Goal: Navigation & Orientation: Understand site structure

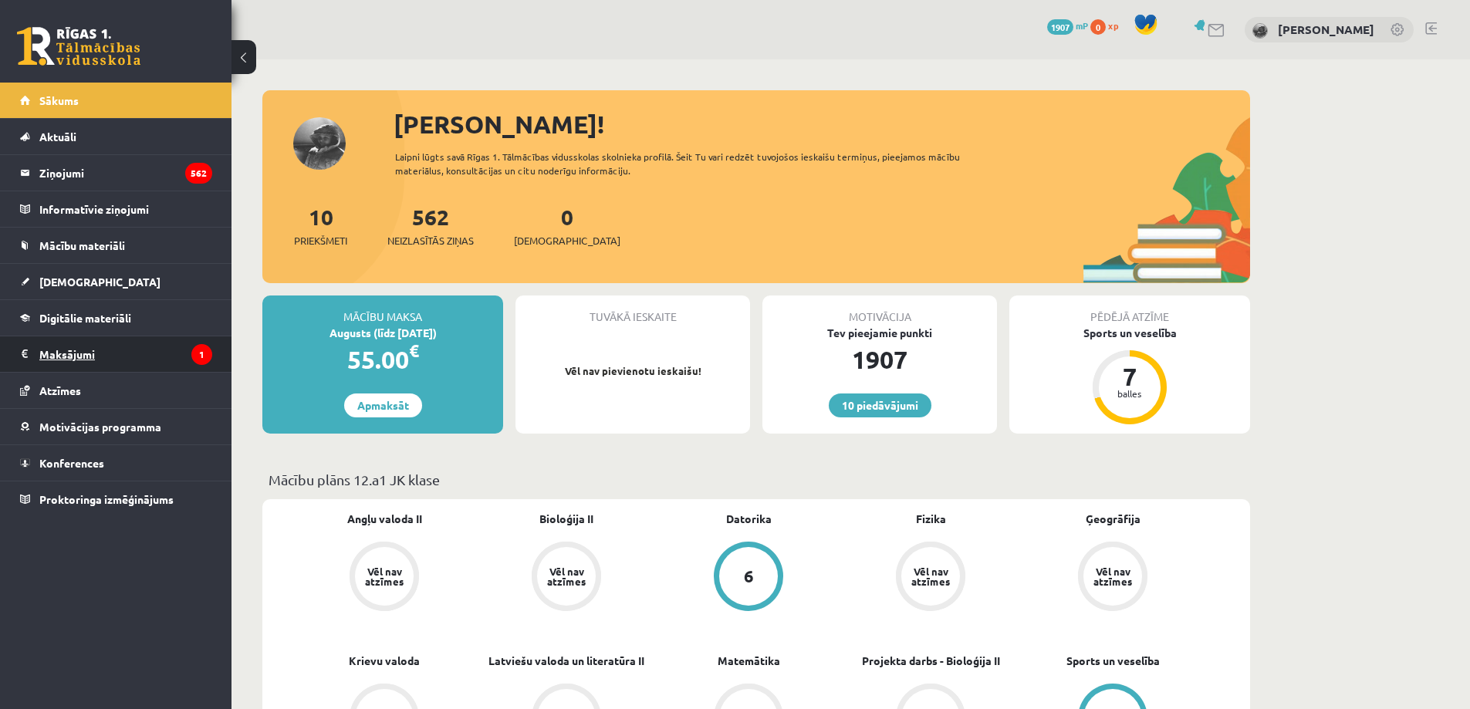
click at [75, 350] on legend "Maksājumi 1" at bounding box center [125, 353] width 173 height 35
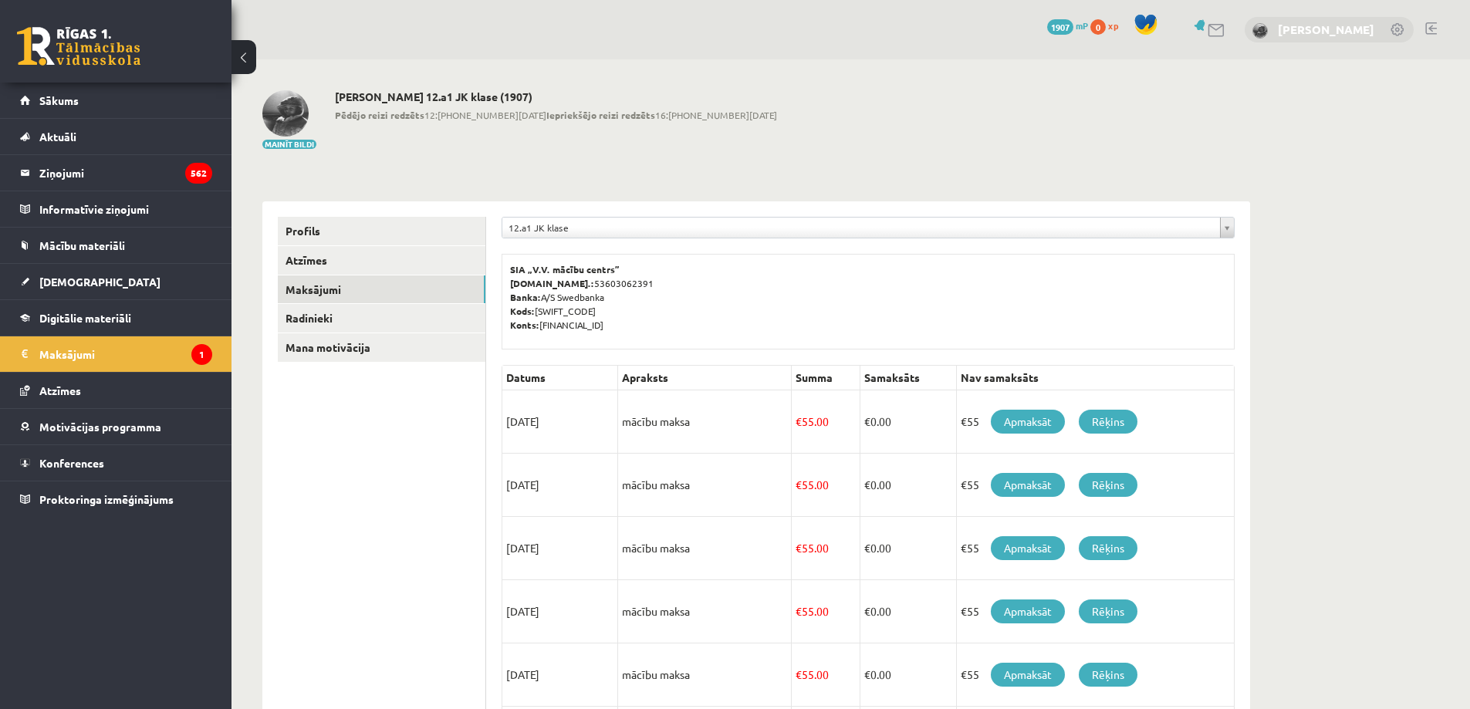
click at [1355, 28] on link "[PERSON_NAME]" at bounding box center [1325, 29] width 96 height 15
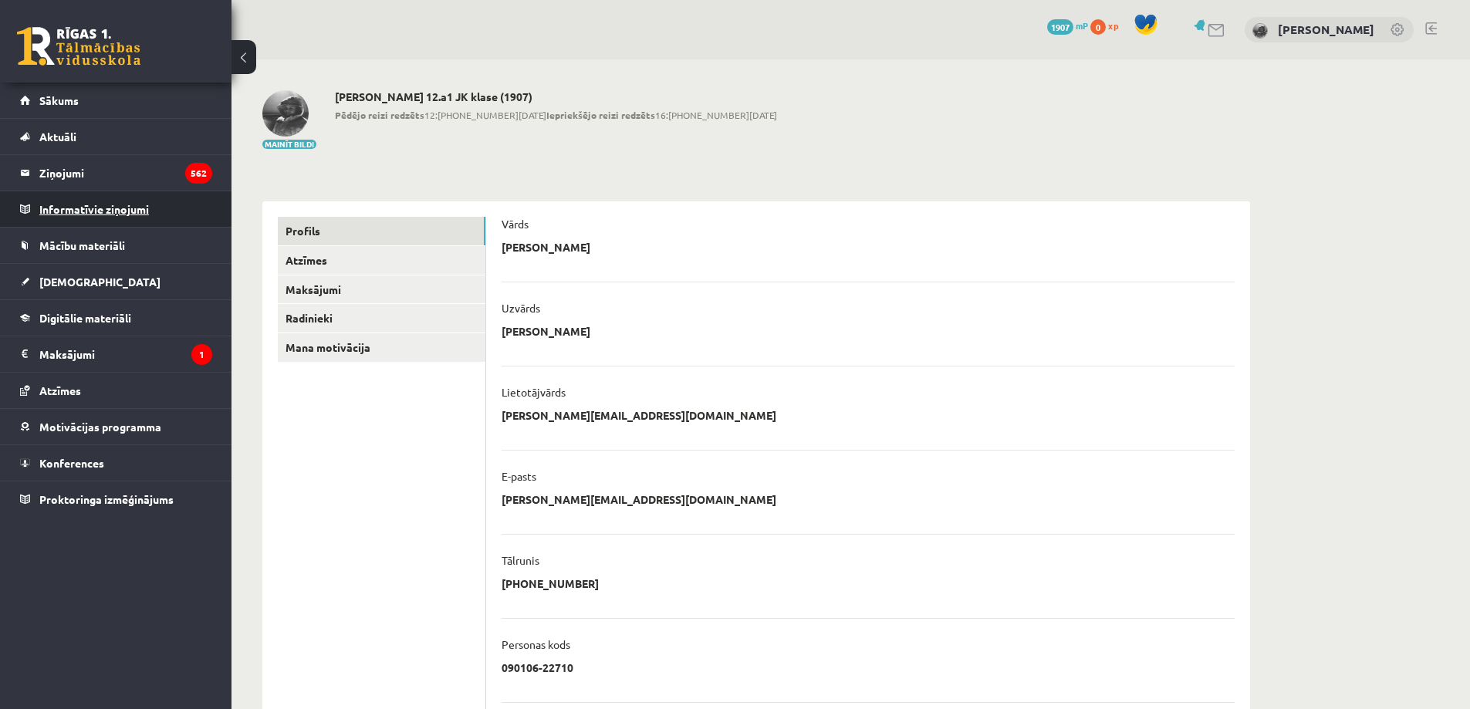
click at [93, 208] on legend "Informatīvie ziņojumi 0" at bounding box center [125, 208] width 173 height 35
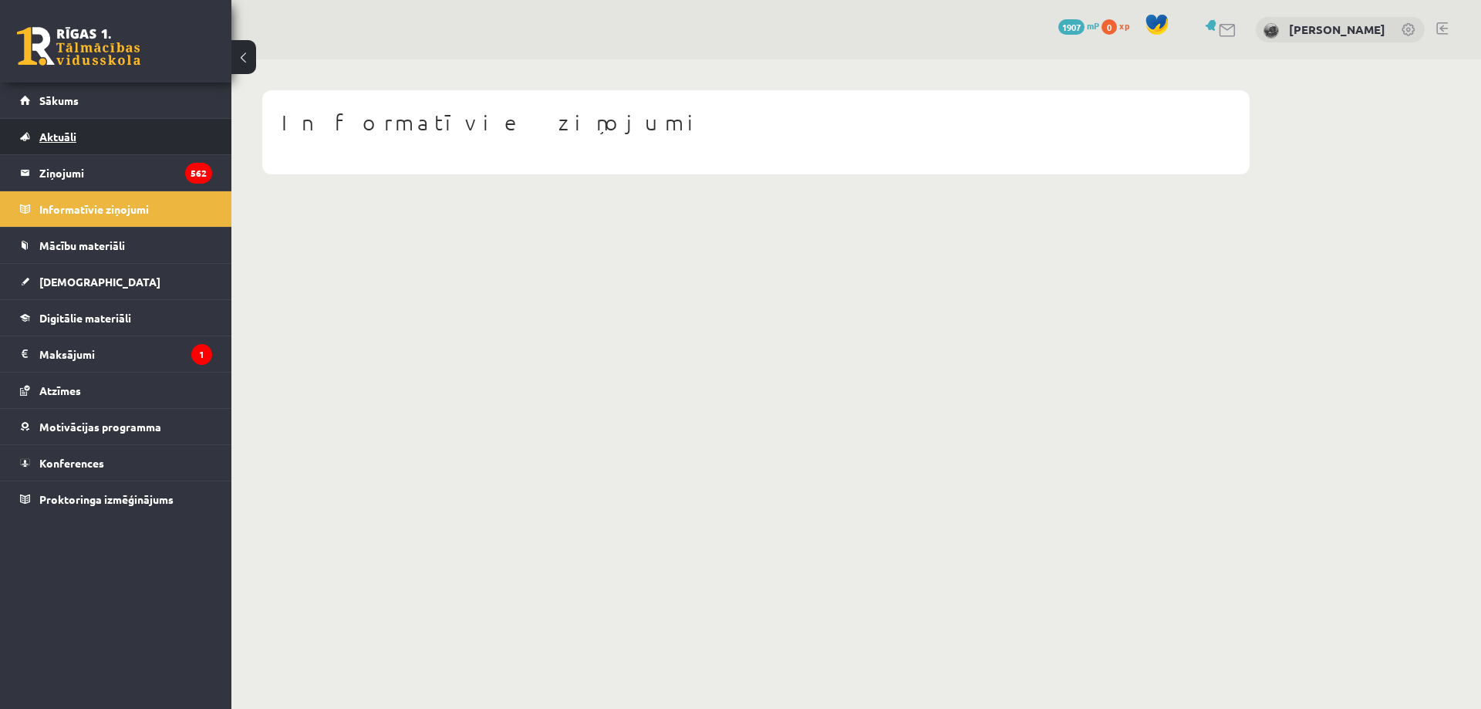
click at [70, 134] on span "Aktuāli" at bounding box center [57, 137] width 37 height 14
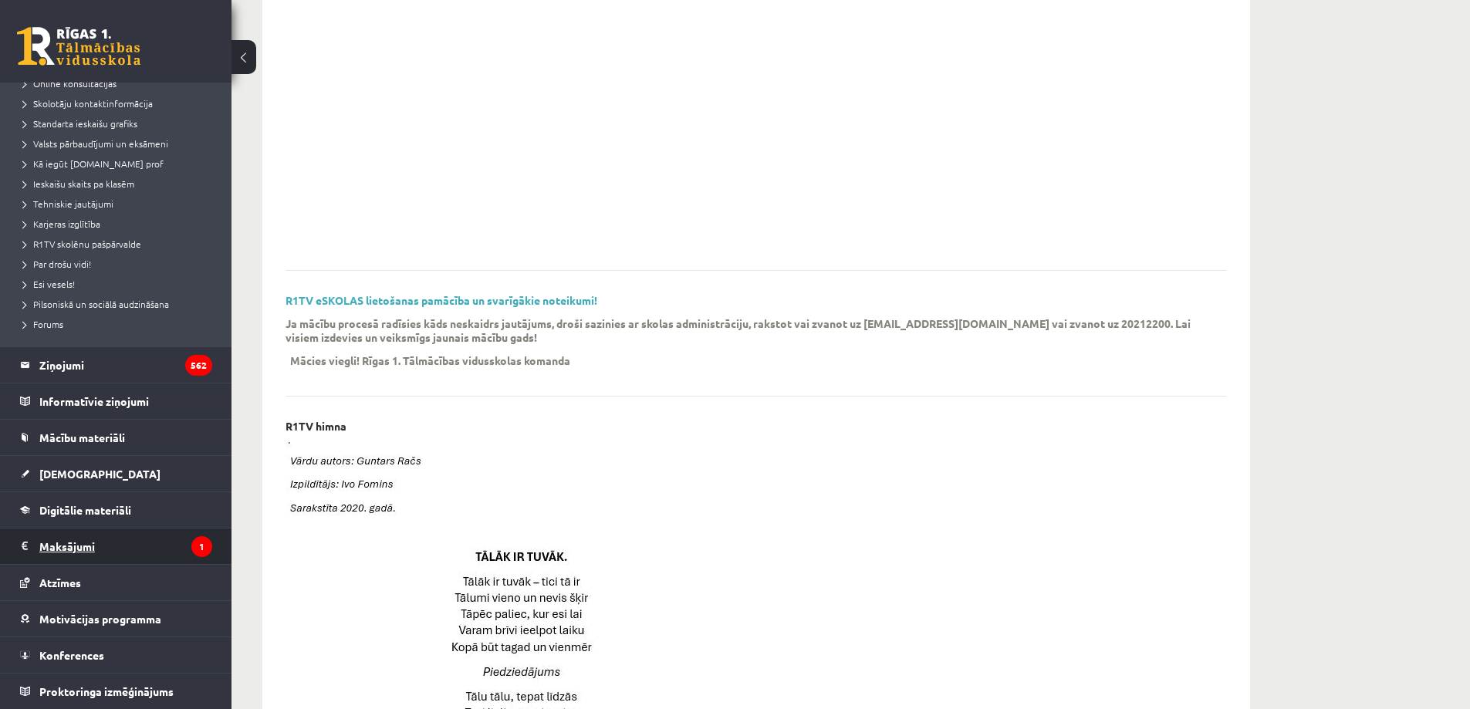
scroll to position [309, 0]
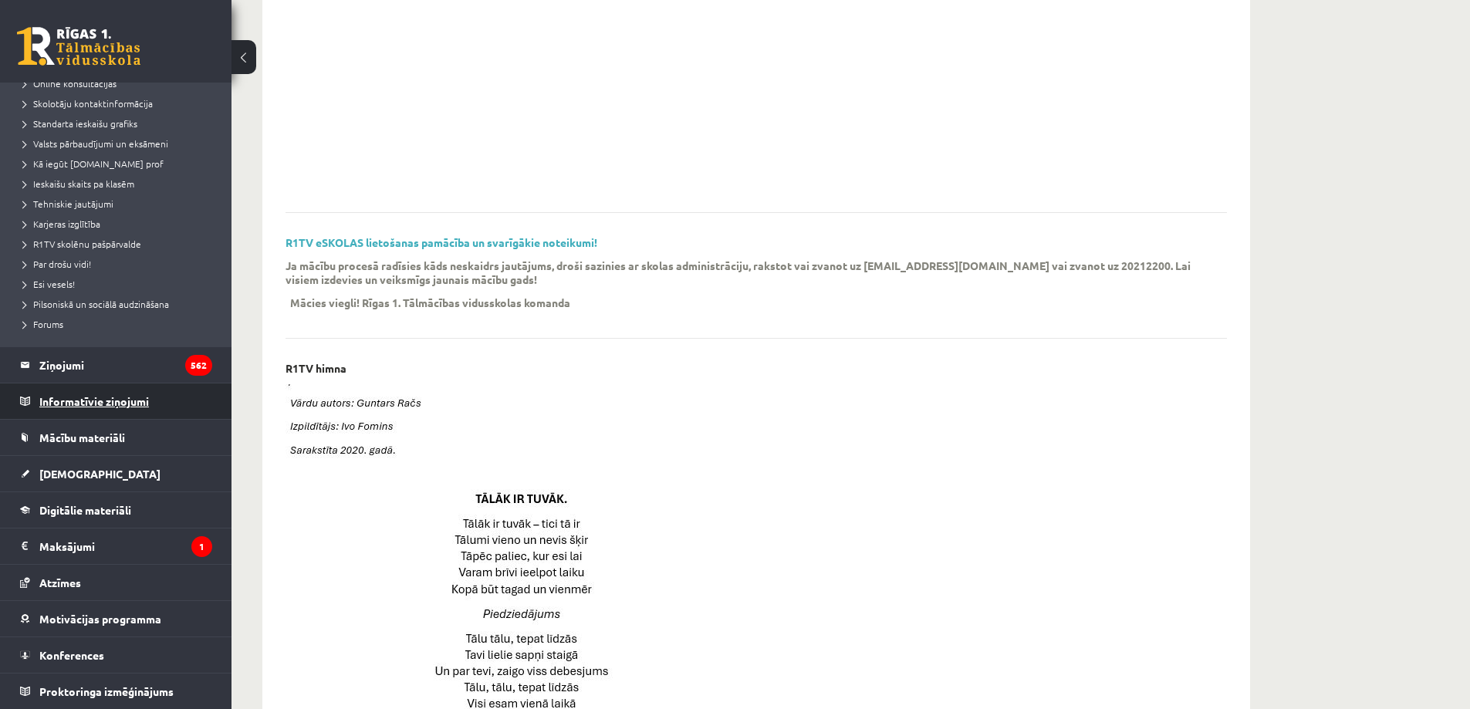
click at [77, 397] on legend "Informatīvie ziņojumi 0" at bounding box center [125, 400] width 173 height 35
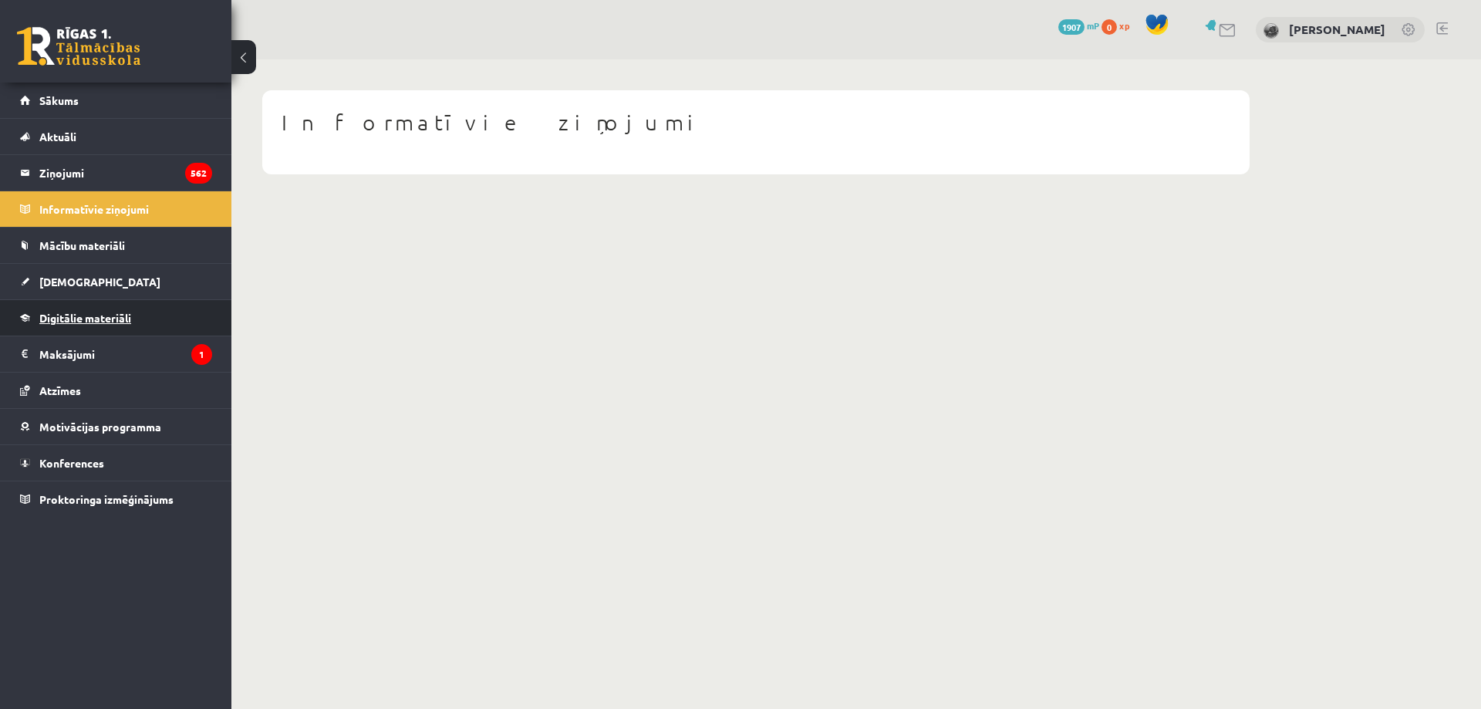
click at [71, 315] on span "Digitālie materiāli" at bounding box center [85, 318] width 92 height 14
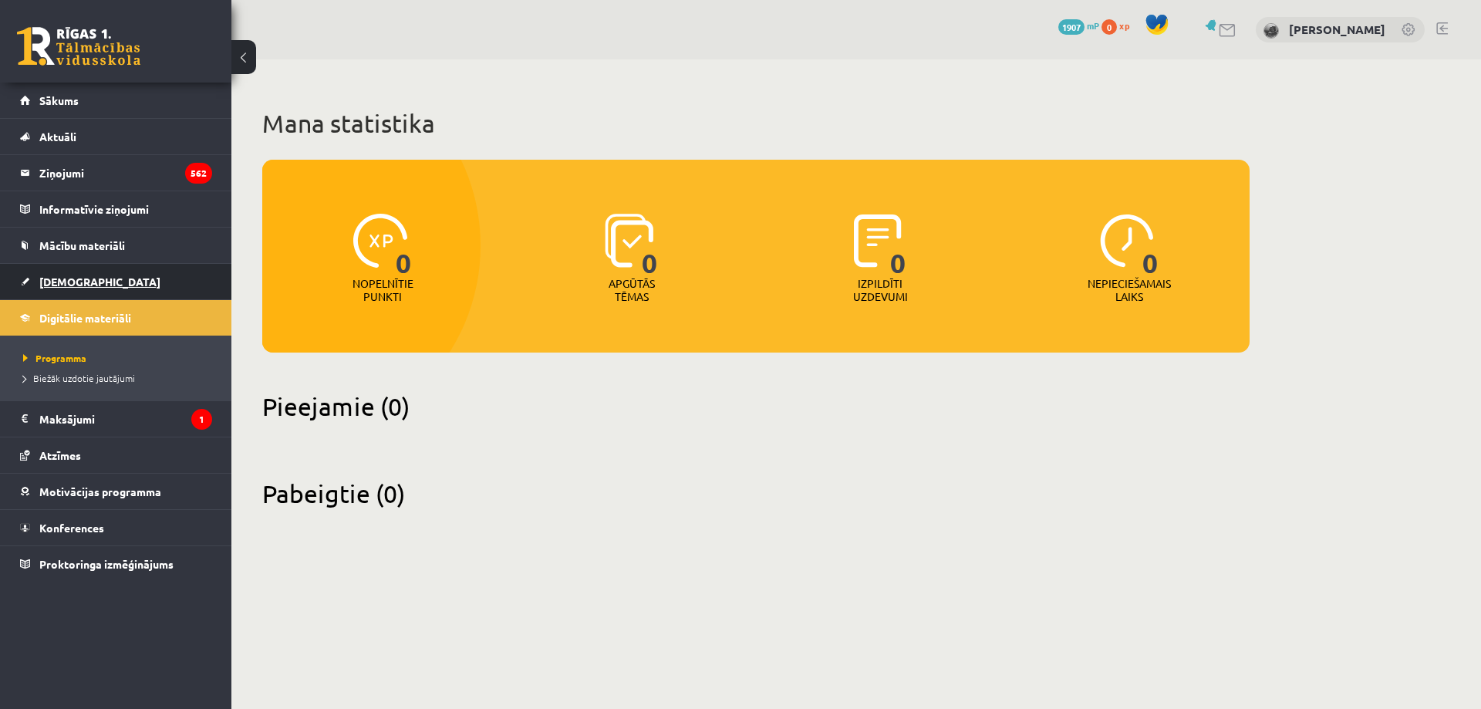
click at [65, 278] on span "[DEMOGRAPHIC_DATA]" at bounding box center [99, 282] width 121 height 14
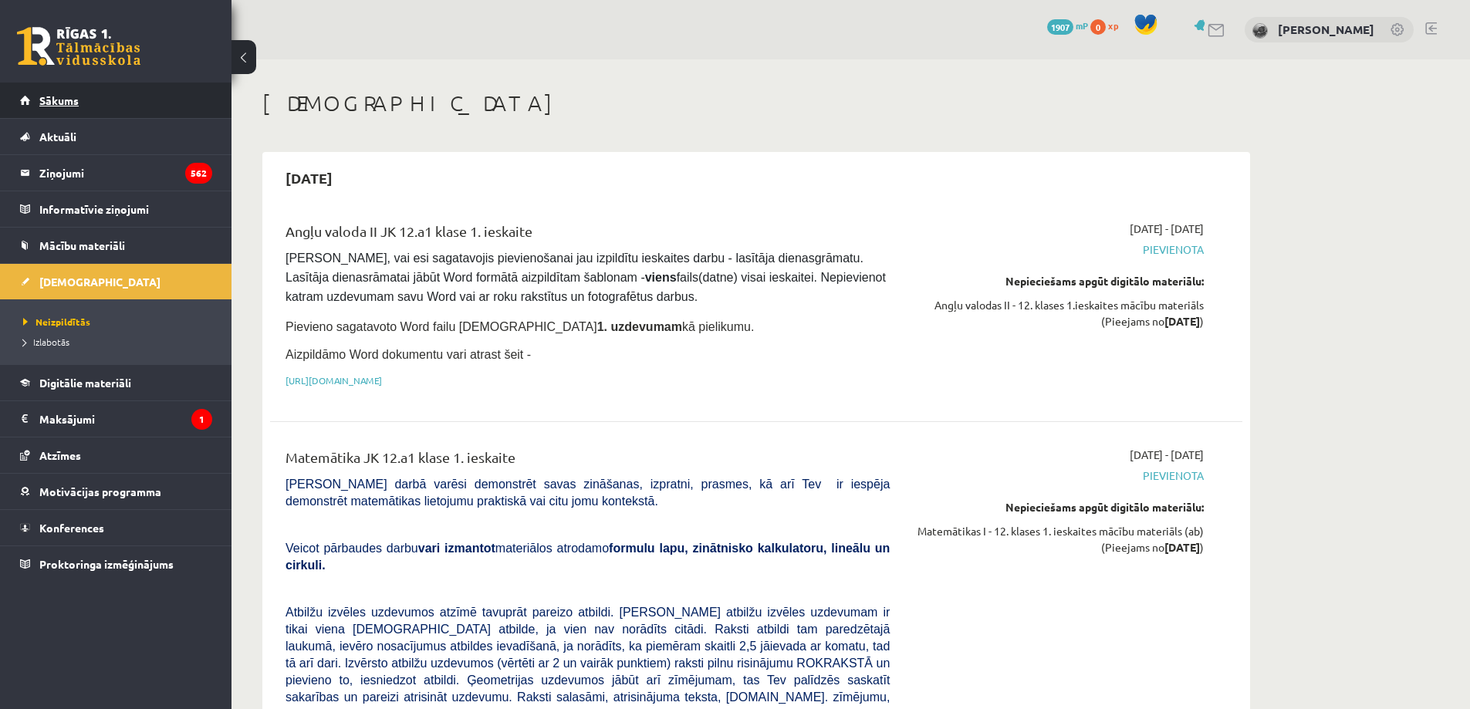
click at [55, 93] on link "Sākums" at bounding box center [116, 100] width 192 height 35
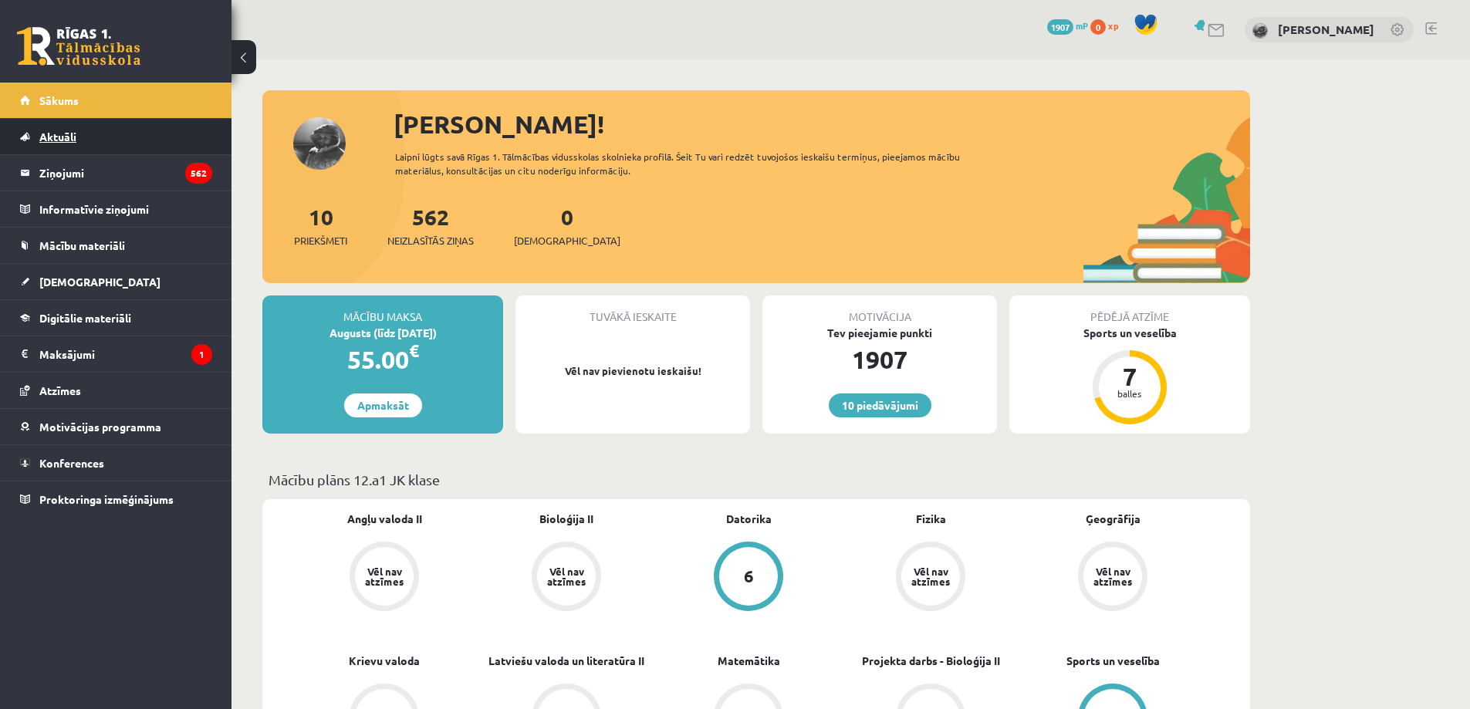
click at [66, 133] on span "Aktuāli" at bounding box center [57, 137] width 37 height 14
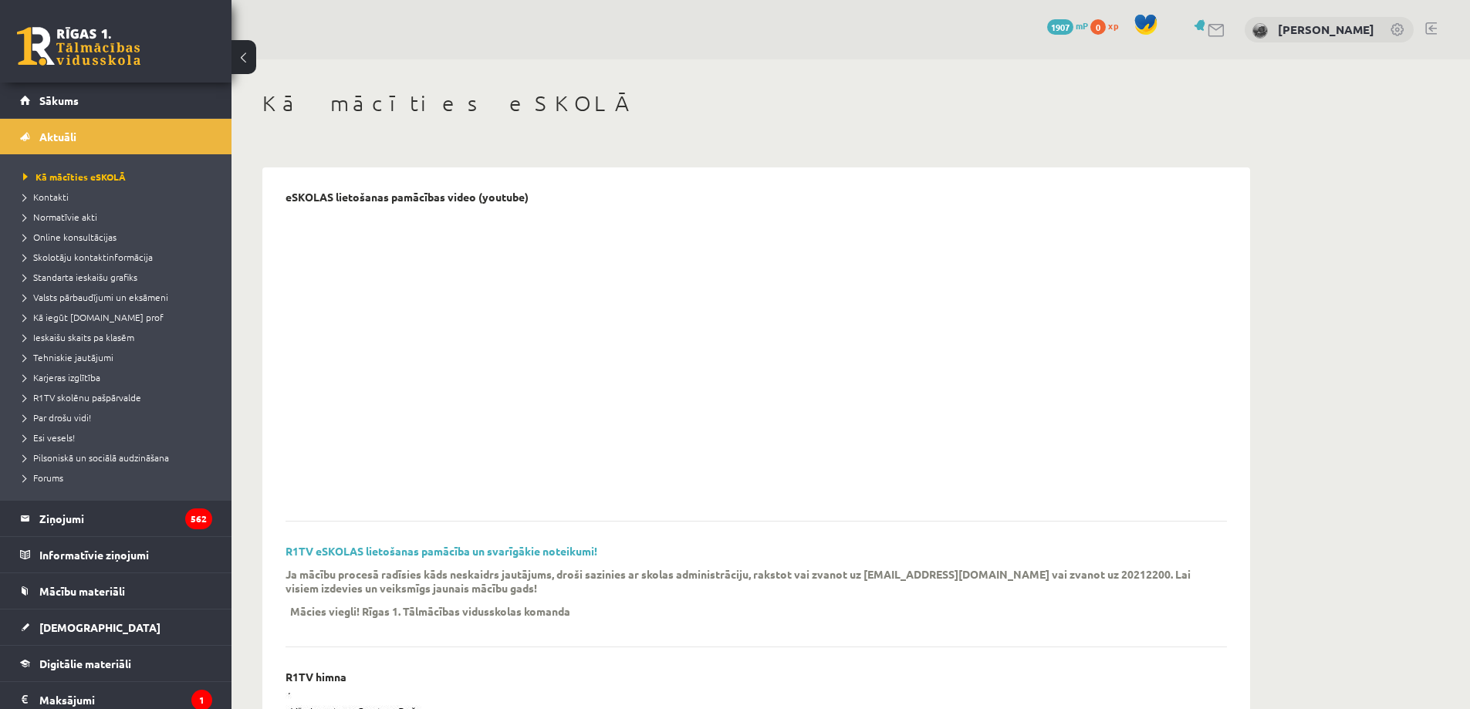
click at [1426, 25] on link at bounding box center [1431, 28] width 12 height 12
